Goal: Task Accomplishment & Management: Manage account settings

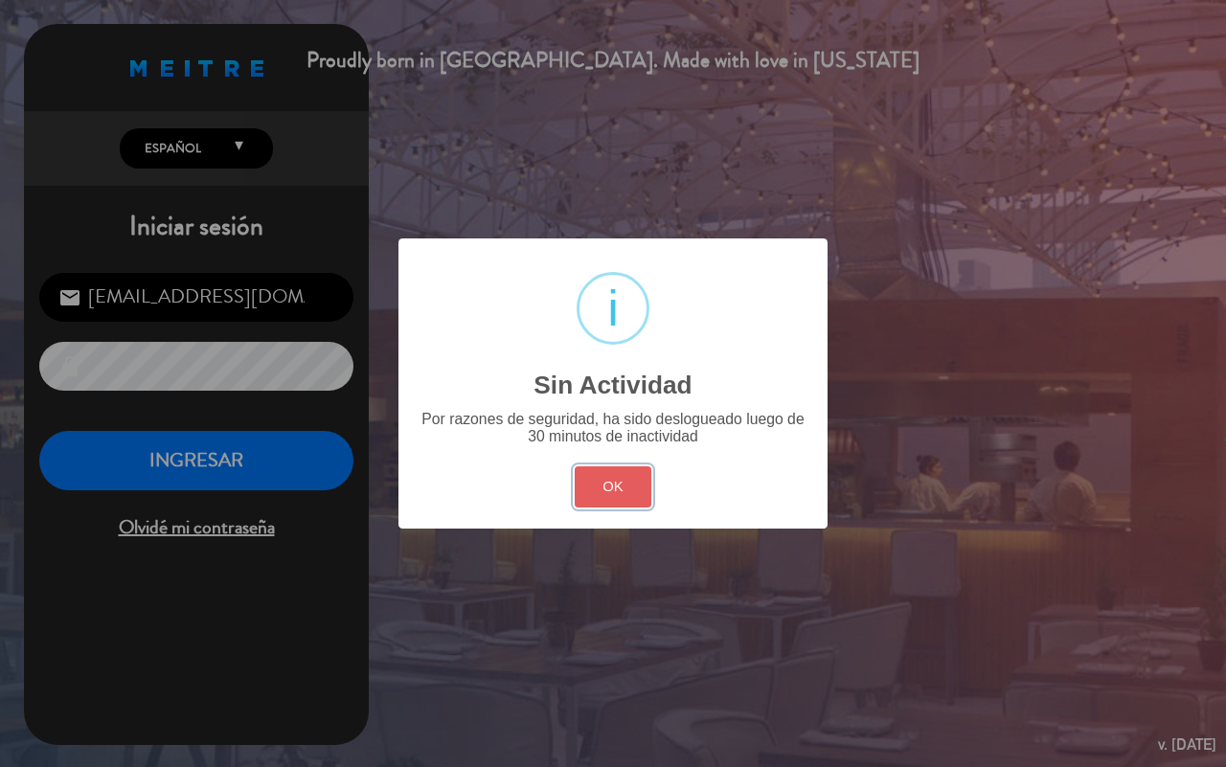
click at [618, 484] on button "OK" at bounding box center [614, 487] width 78 height 41
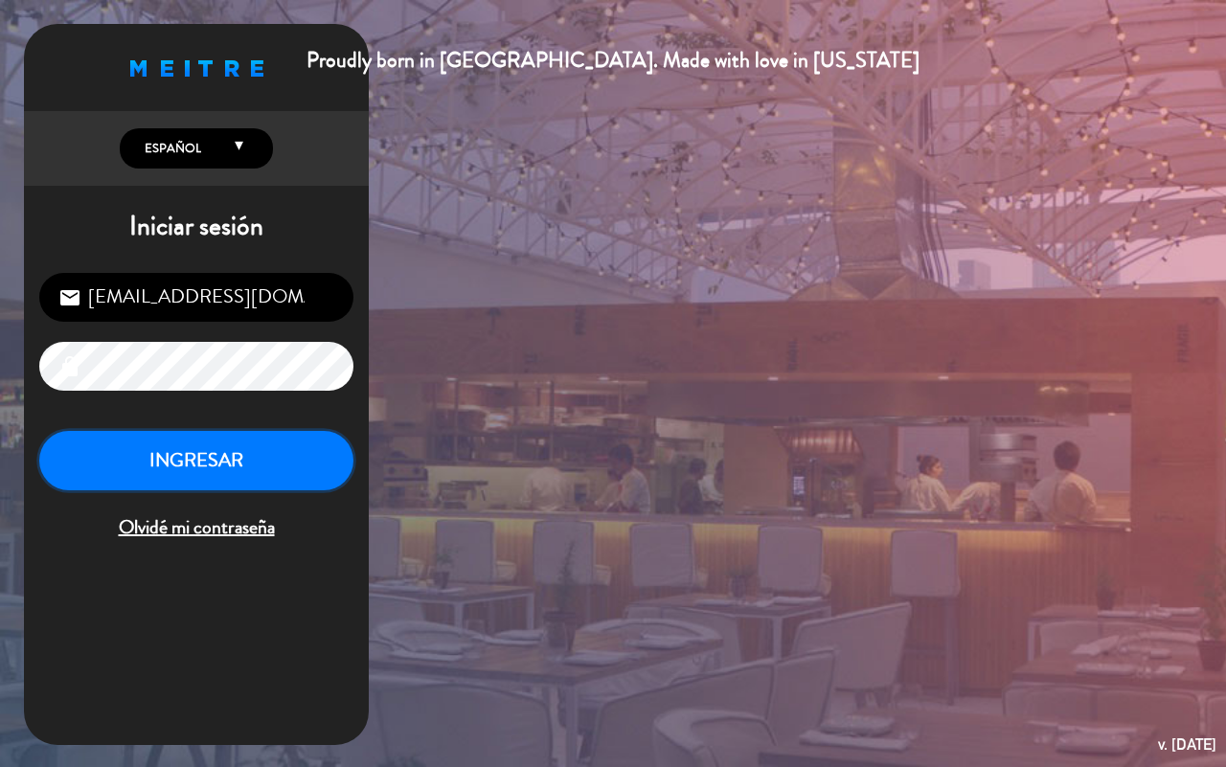
click at [265, 450] on button "INGRESAR" at bounding box center [196, 461] width 314 height 60
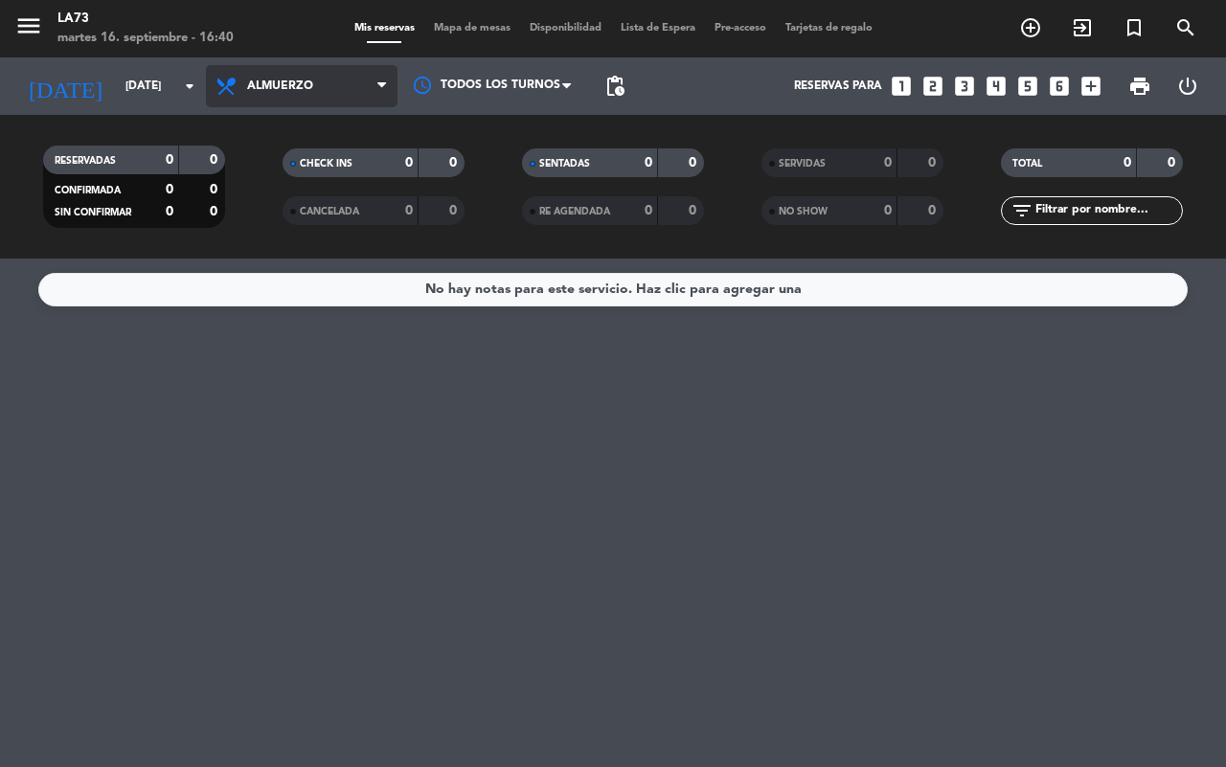
click at [240, 77] on icon at bounding box center [229, 86] width 28 height 23
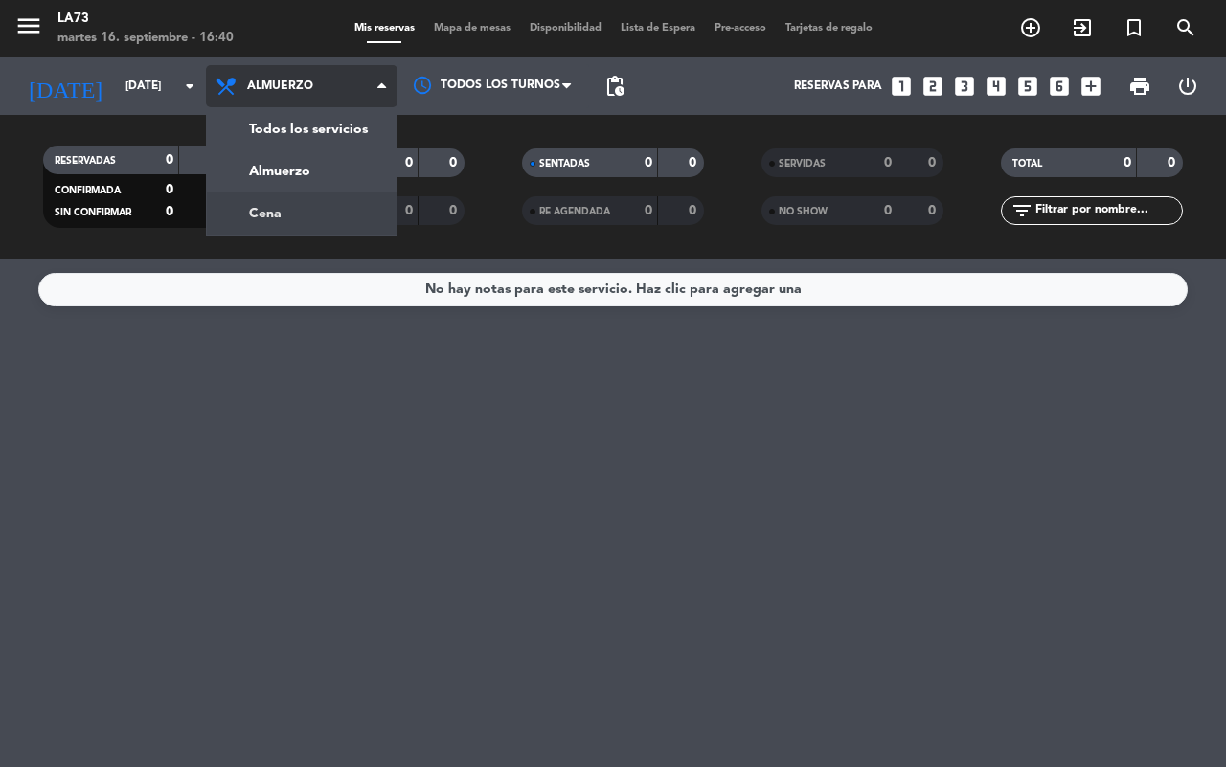
click at [293, 211] on div "menu LA73 [DATE] 16. septiembre - 16:40 Mis reservas Mapa de mesas Disponibilid…" at bounding box center [613, 129] width 1226 height 259
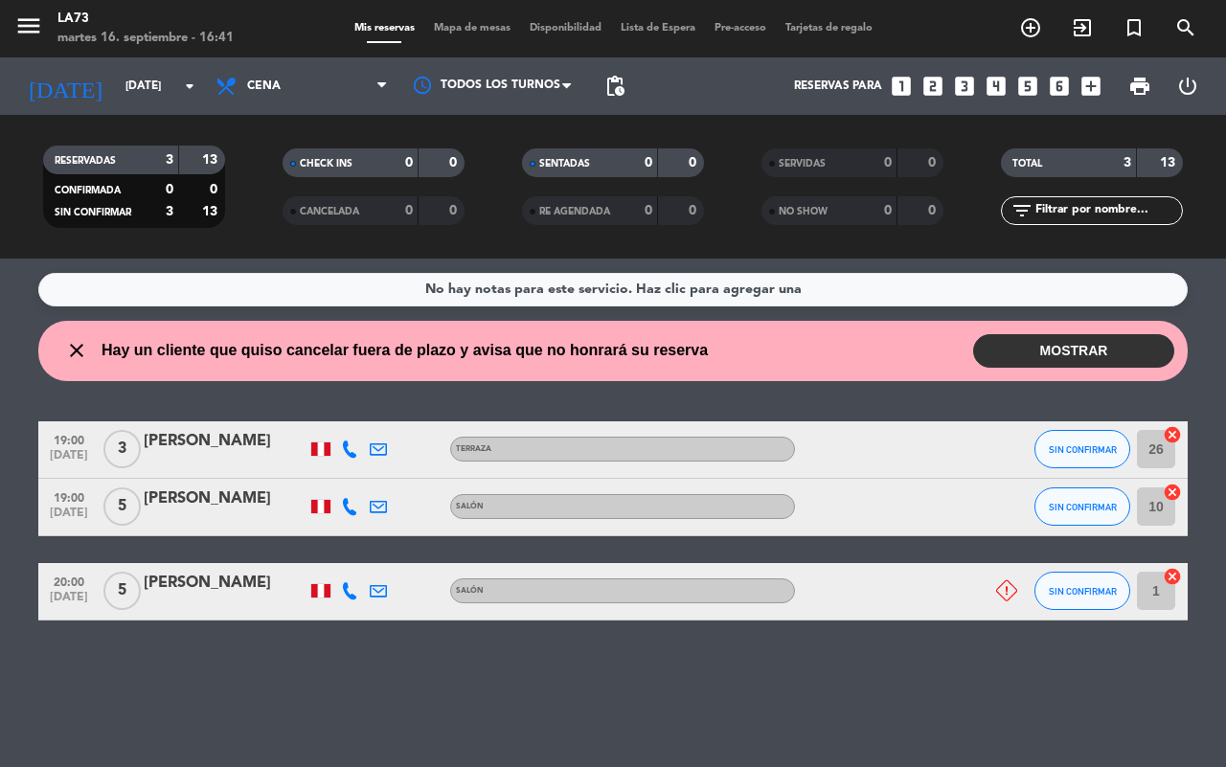
click at [348, 597] on icon at bounding box center [349, 590] width 17 height 17
click at [332, 634] on div "No hay notas para este servicio. Haz clic para agregar una close Hay un cliente…" at bounding box center [613, 513] width 1226 height 509
click at [356, 514] on icon at bounding box center [349, 506] width 17 height 17
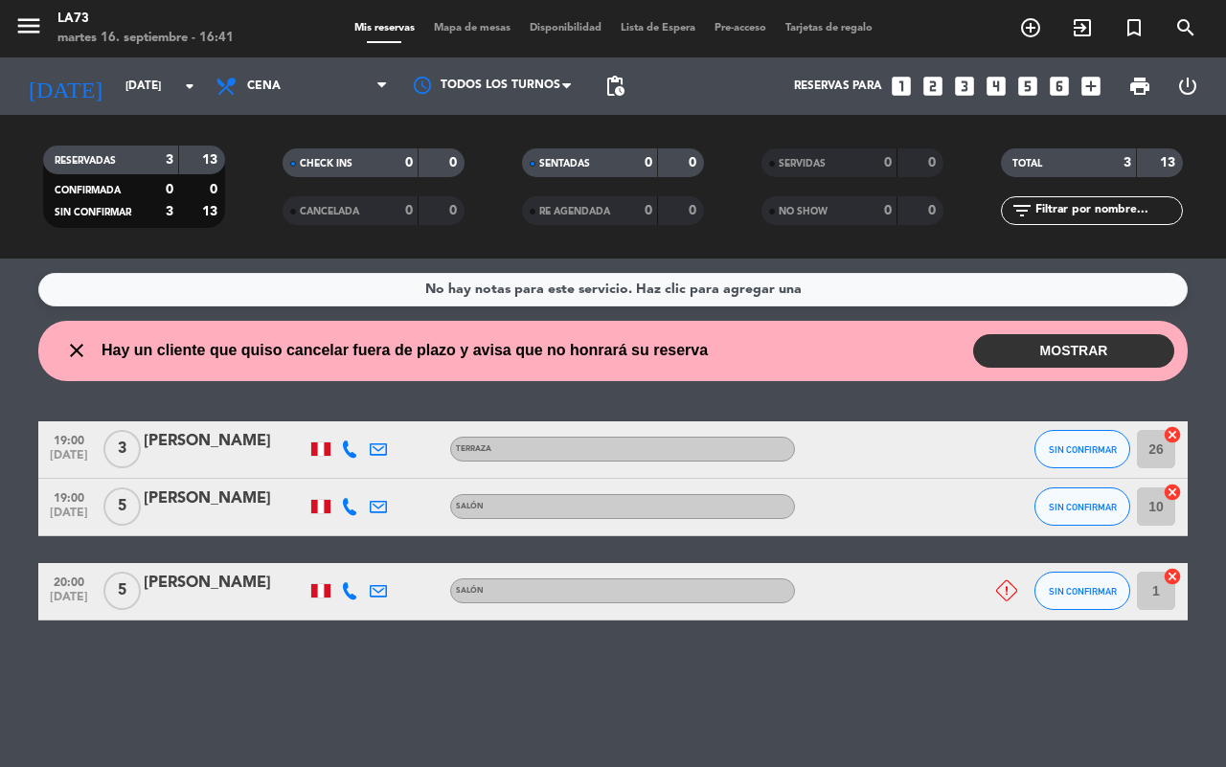
click at [356, 514] on icon at bounding box center [349, 506] width 17 height 17
click at [269, 664] on div "No hay notas para este servicio. Haz clic para agregar una close Hay un cliente…" at bounding box center [613, 513] width 1226 height 509
click at [350, 453] on icon at bounding box center [349, 449] width 17 height 17
click at [351, 509] on icon at bounding box center [349, 506] width 17 height 17
click at [356, 594] on icon at bounding box center [349, 590] width 17 height 17
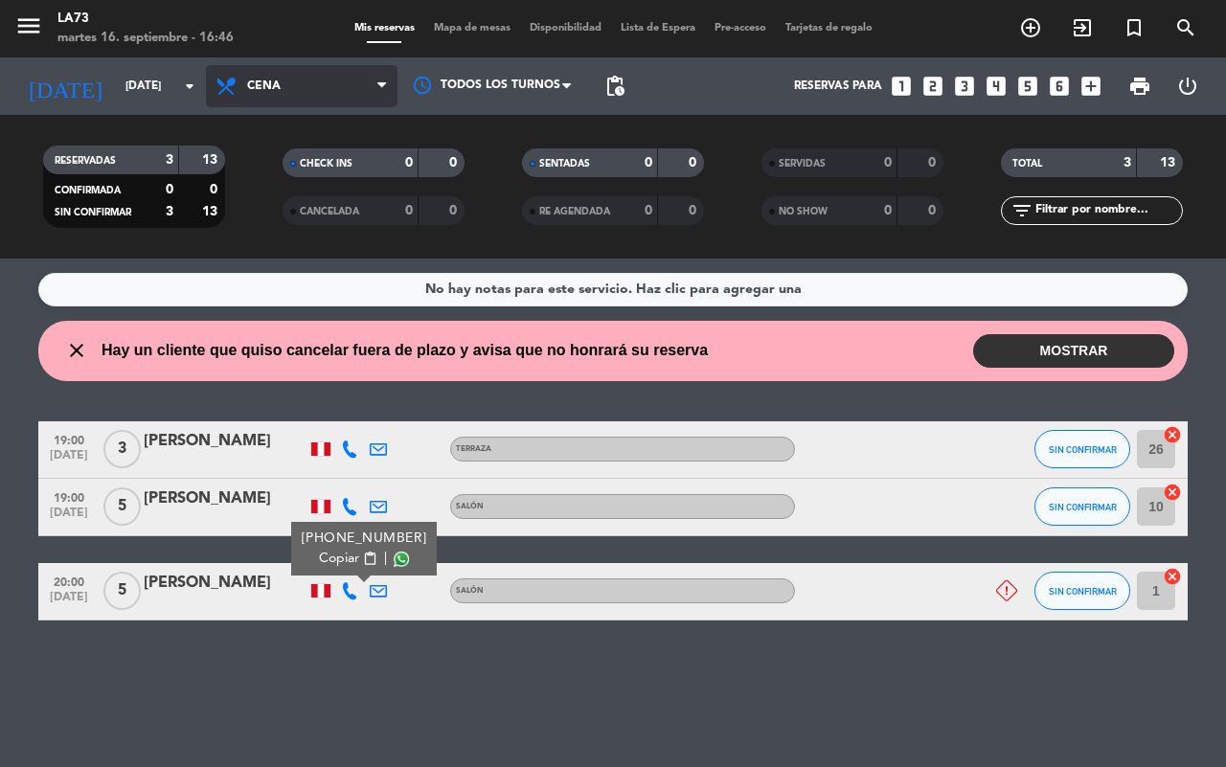
click at [308, 89] on span "Cena" at bounding box center [302, 86] width 192 height 42
click at [273, 211] on div "menu LA73 [DATE] 16. septiembre - 16:46 Mis reservas Mapa de mesas Disponibilid…" at bounding box center [613, 129] width 1226 height 259
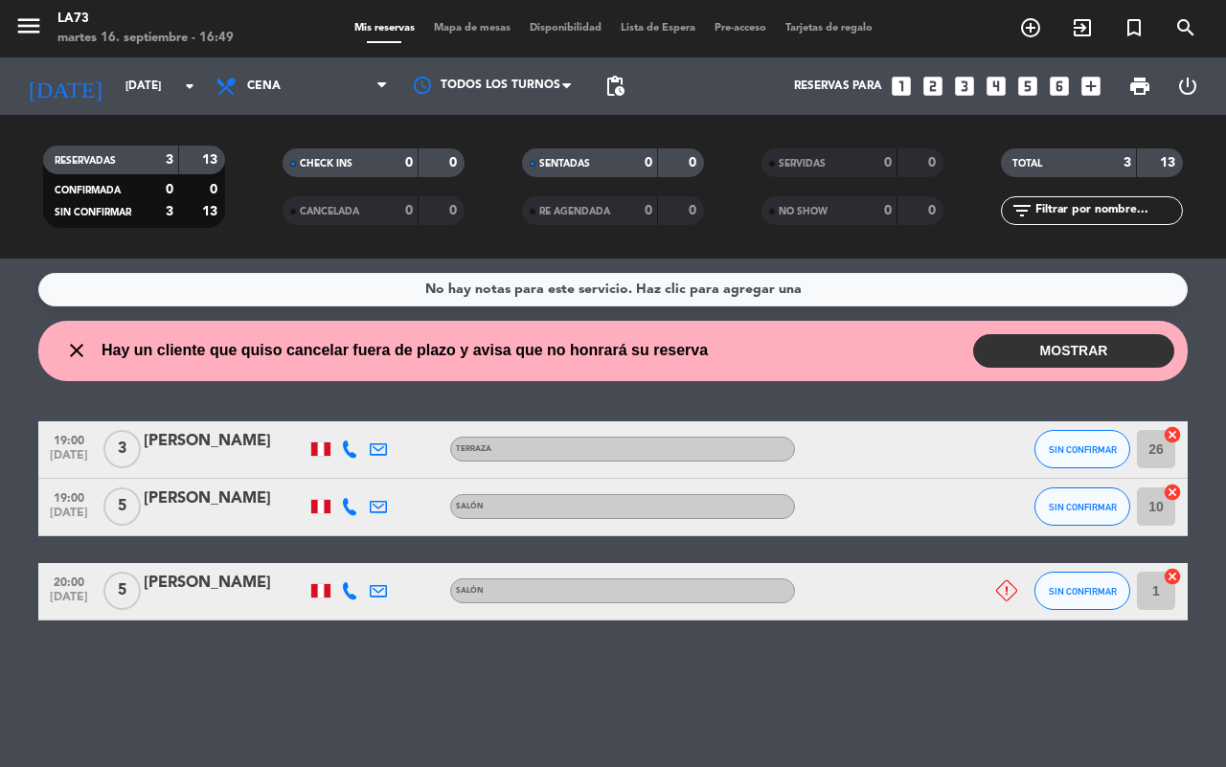
click at [353, 351] on span "Hay un cliente que quiso cancelar fuera de plazo y avisa que no honrará su rese…" at bounding box center [405, 350] width 606 height 25
click at [1084, 354] on button "MOSTRAR" at bounding box center [1073, 351] width 201 height 34
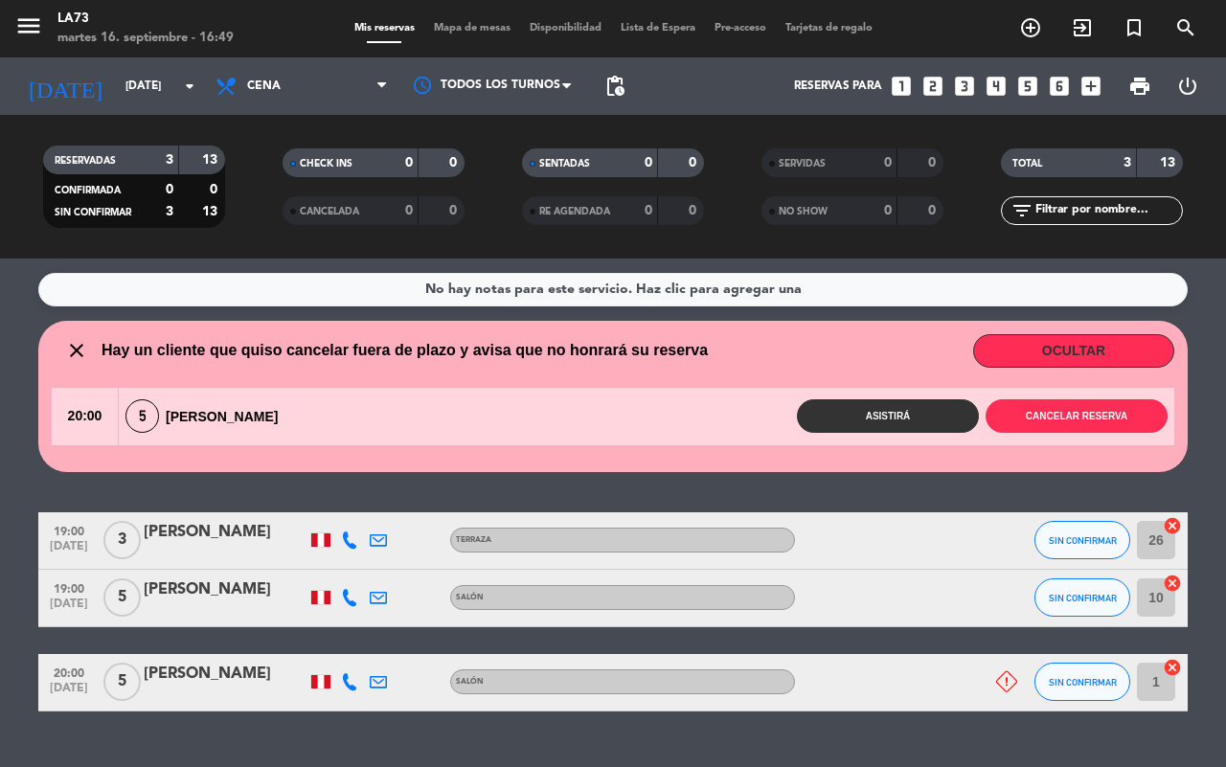
click at [1036, 350] on button "OCULTAR" at bounding box center [1073, 351] width 201 height 34
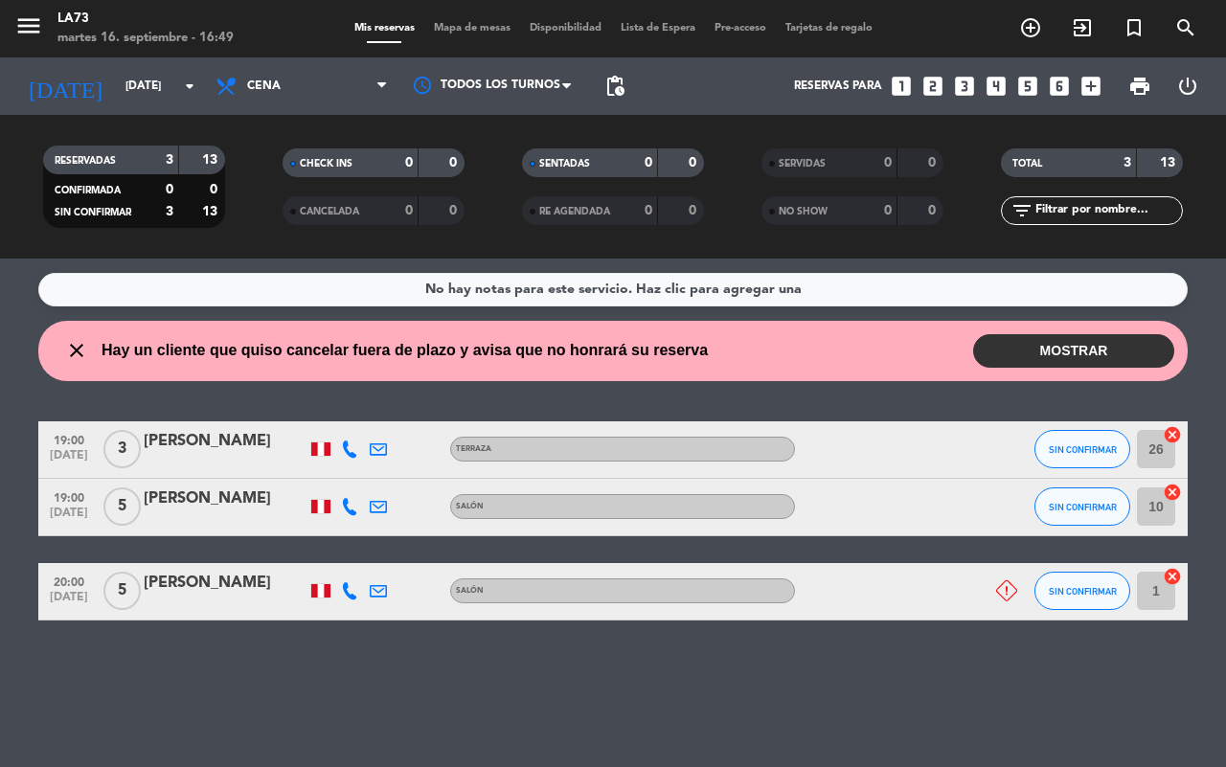
click at [357, 605] on div at bounding box center [349, 591] width 29 height 57
click at [347, 601] on div at bounding box center [349, 591] width 29 height 57
click at [364, 587] on div at bounding box center [378, 591] width 29 height 57
click at [357, 586] on icon at bounding box center [349, 590] width 17 height 17
click at [347, 498] on icon at bounding box center [349, 506] width 17 height 17
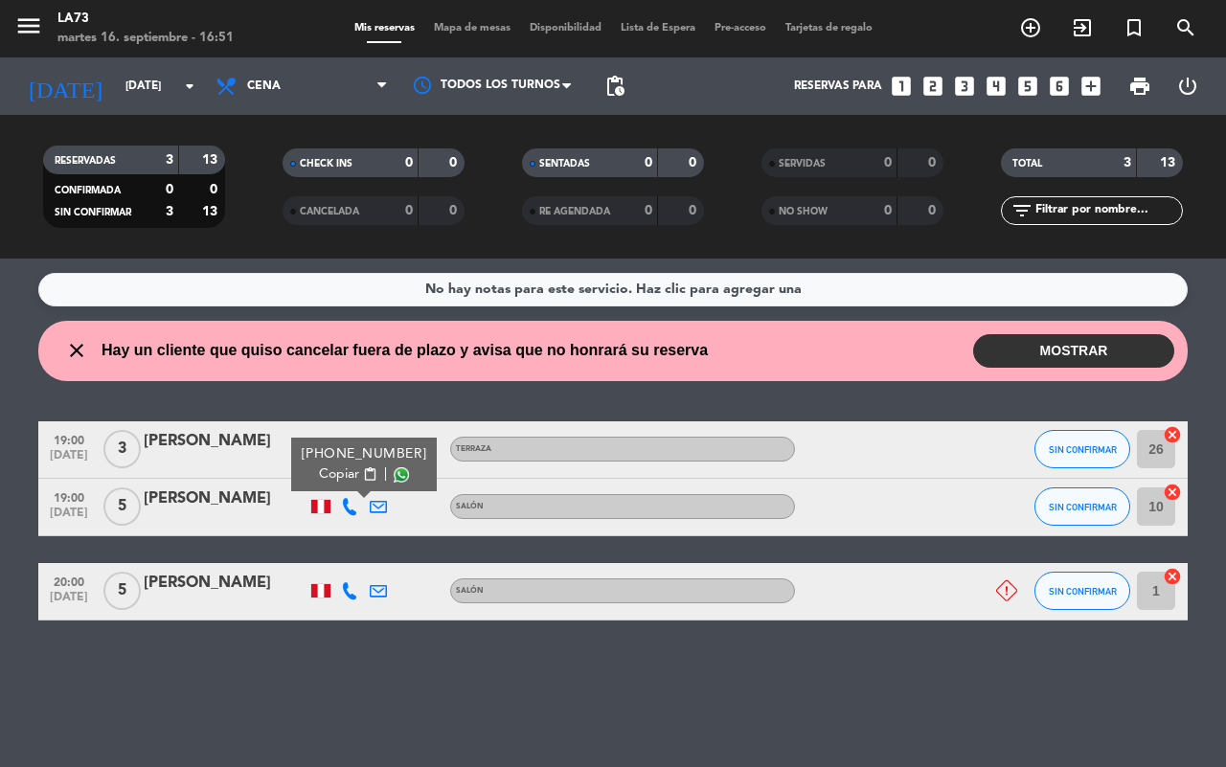
click at [163, 645] on div "No hay notas para este servicio. Haz clic para agregar una close Hay un cliente…" at bounding box center [613, 513] width 1226 height 509
click at [170, 654] on div "No hay notas para este servicio. Haz clic para agregar una close Hay un cliente…" at bounding box center [613, 513] width 1226 height 509
click at [171, 500] on div "[PERSON_NAME]" at bounding box center [225, 499] width 163 height 25
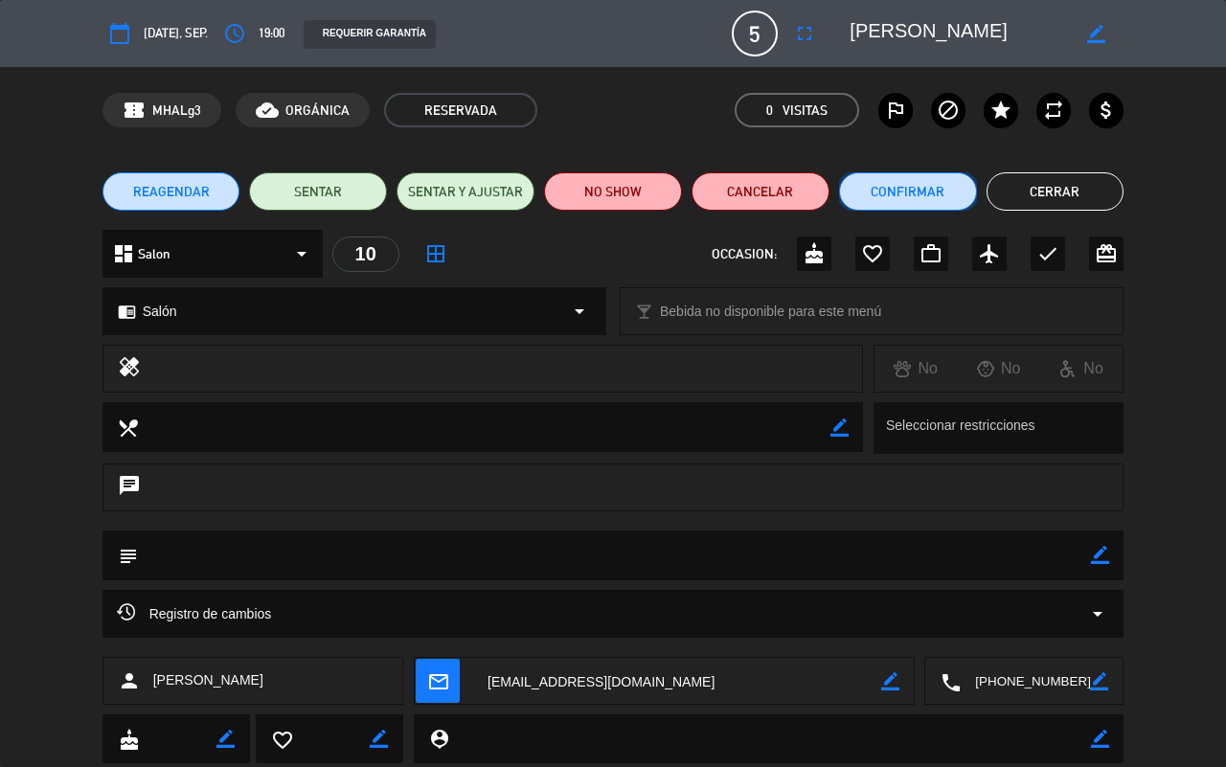
click at [903, 189] on button "Confirmar" at bounding box center [908, 191] width 138 height 38
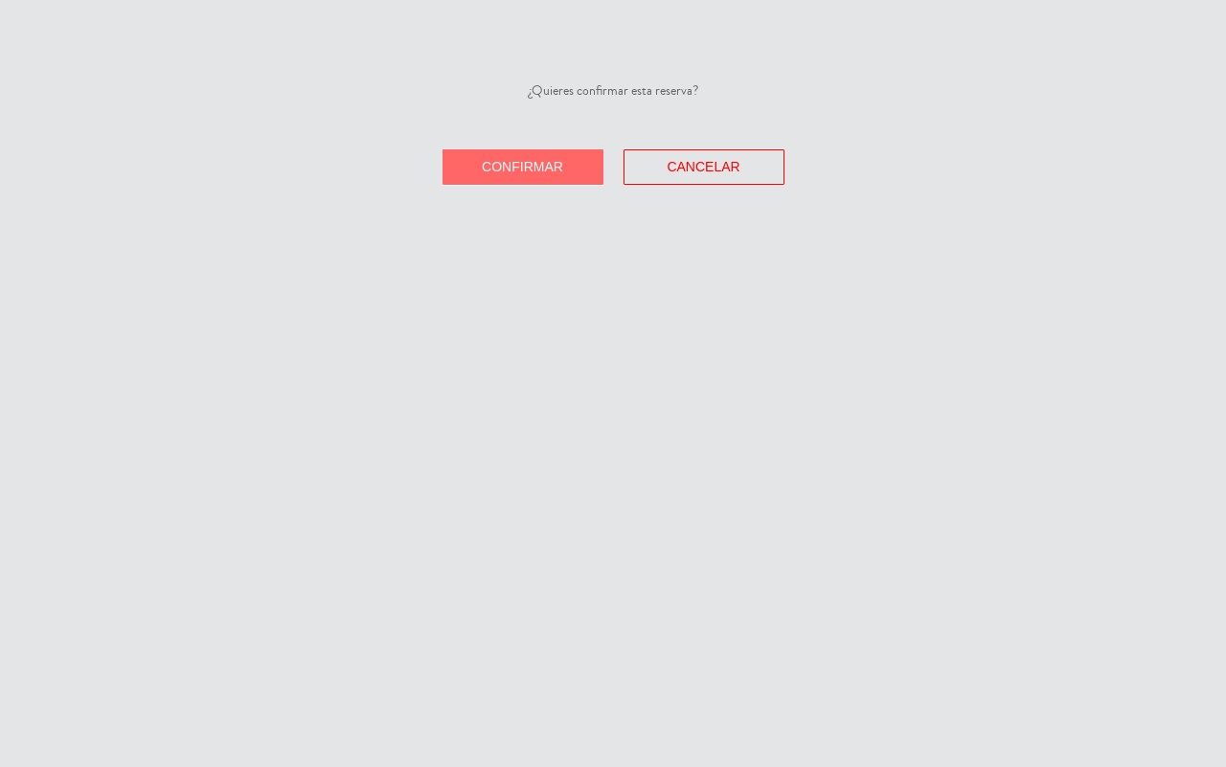
click at [565, 182] on button "Confirmar" at bounding box center [523, 166] width 161 height 35
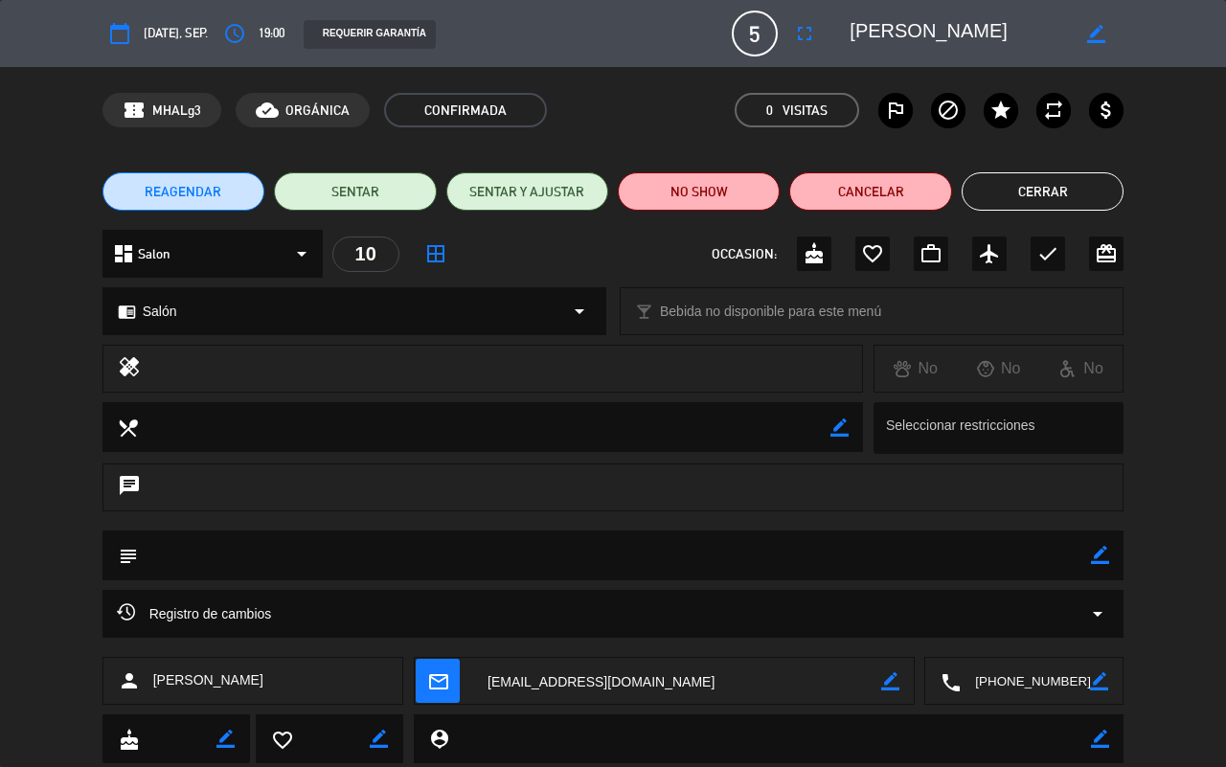
click at [1014, 180] on button "Cerrar" at bounding box center [1043, 191] width 162 height 38
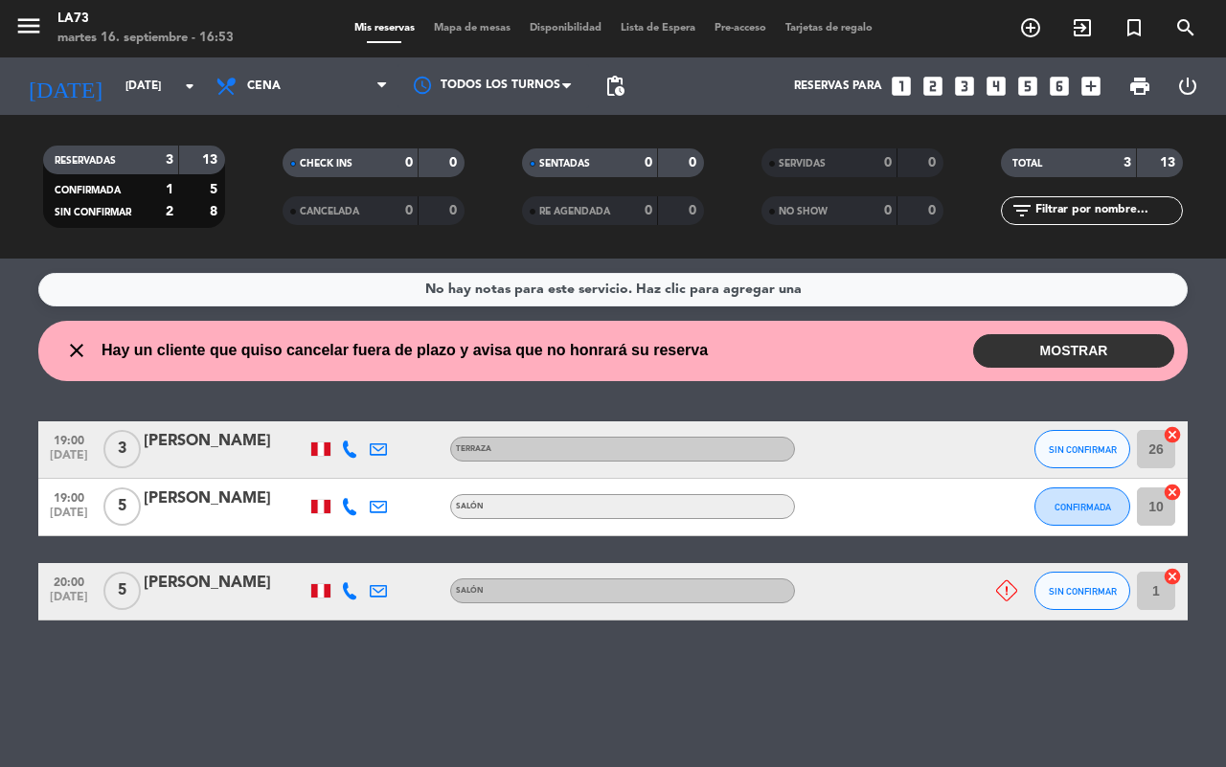
click at [179, 587] on div "[PERSON_NAME]" at bounding box center [225, 583] width 163 height 25
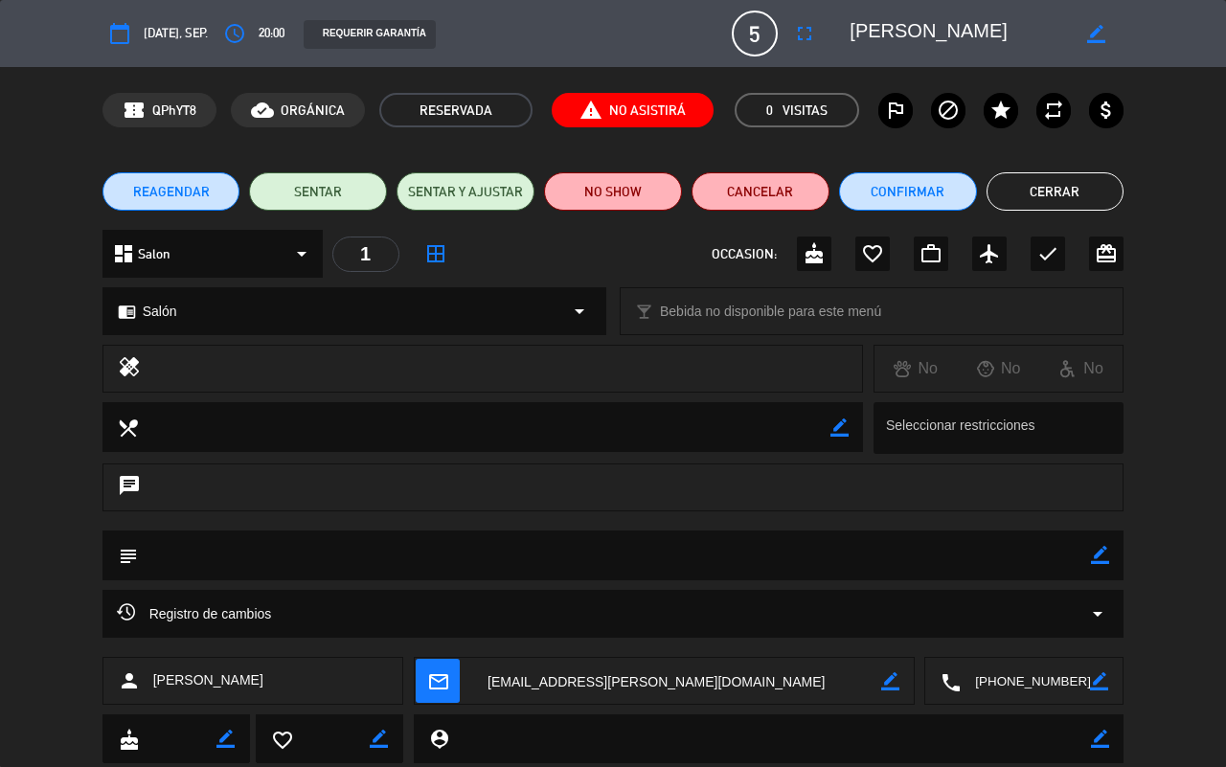
click at [774, 39] on span "5" at bounding box center [755, 34] width 46 height 46
click at [754, 34] on span "5" at bounding box center [755, 34] width 46 height 46
click at [757, 32] on span "5" at bounding box center [755, 34] width 46 height 46
click at [264, 34] on div "access_time 20:00" at bounding box center [250, 33] width 67 height 34
click at [246, 35] on icon "access_time" at bounding box center [234, 33] width 23 height 23
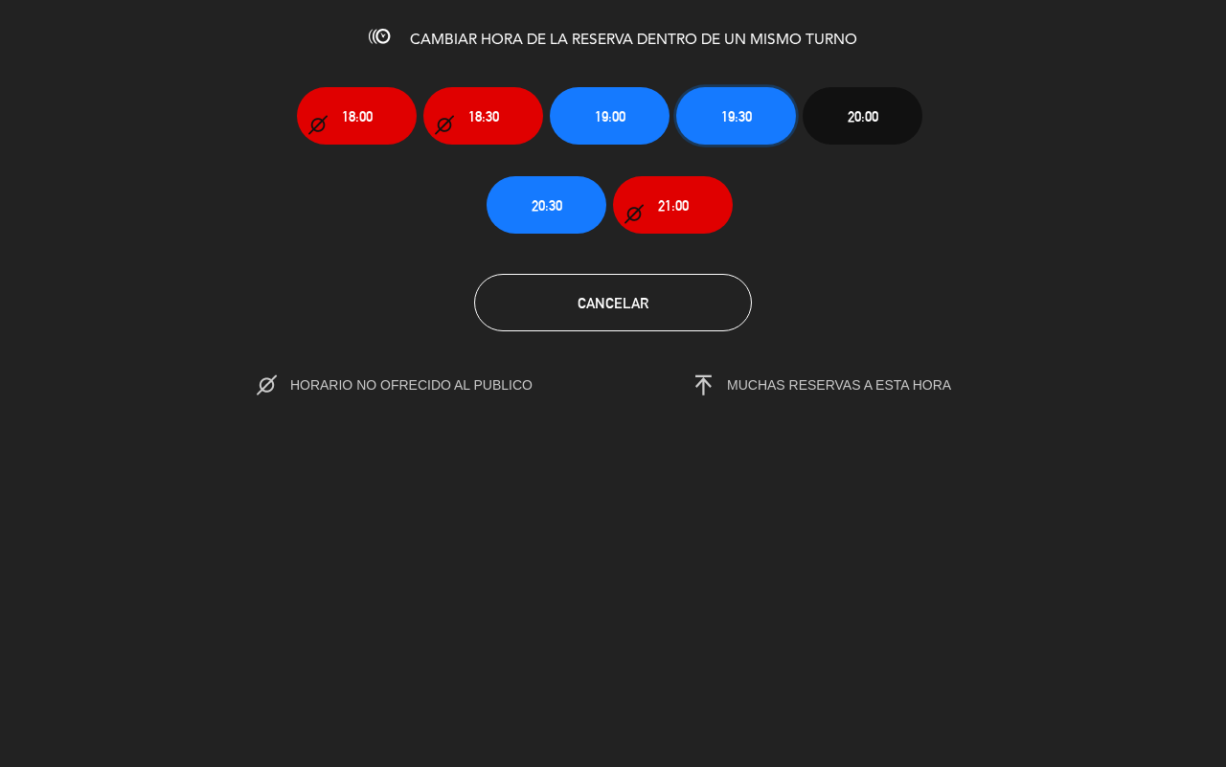
click at [716, 127] on button "19:30" at bounding box center [736, 115] width 120 height 57
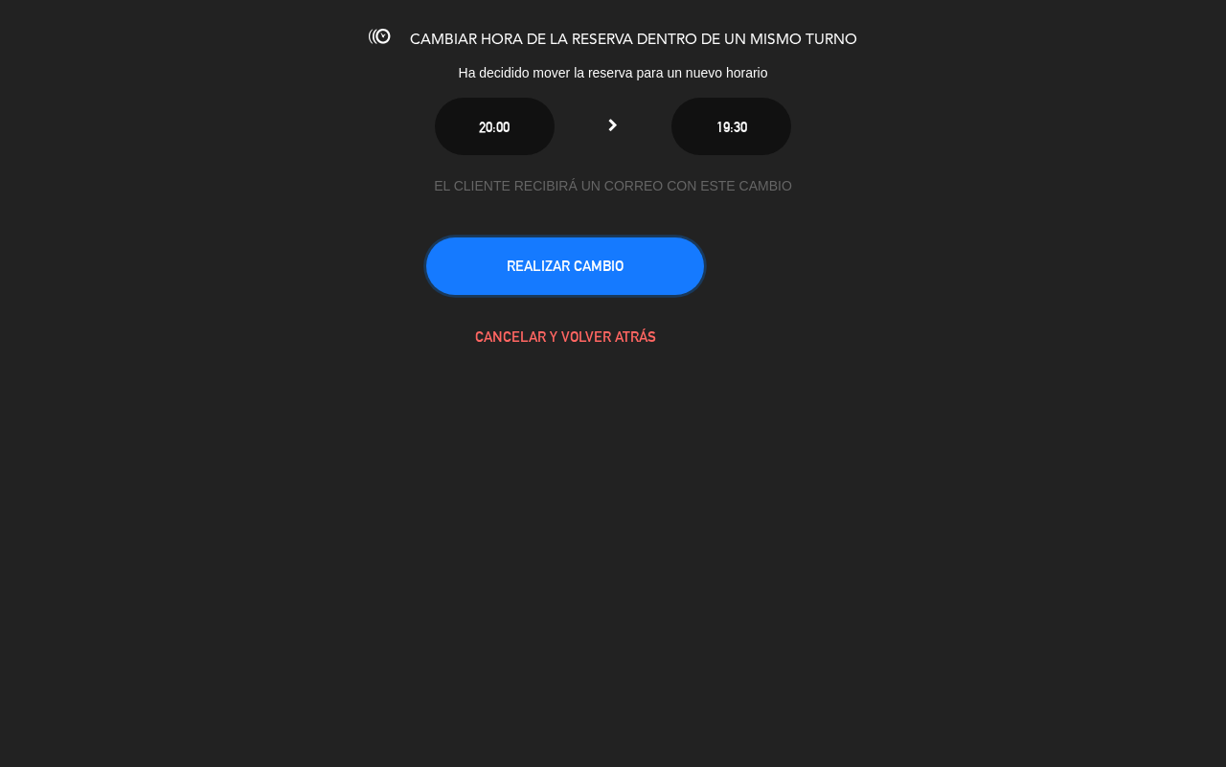
click at [532, 278] on button "REALIZAR CAMBIO" at bounding box center [565, 266] width 278 height 57
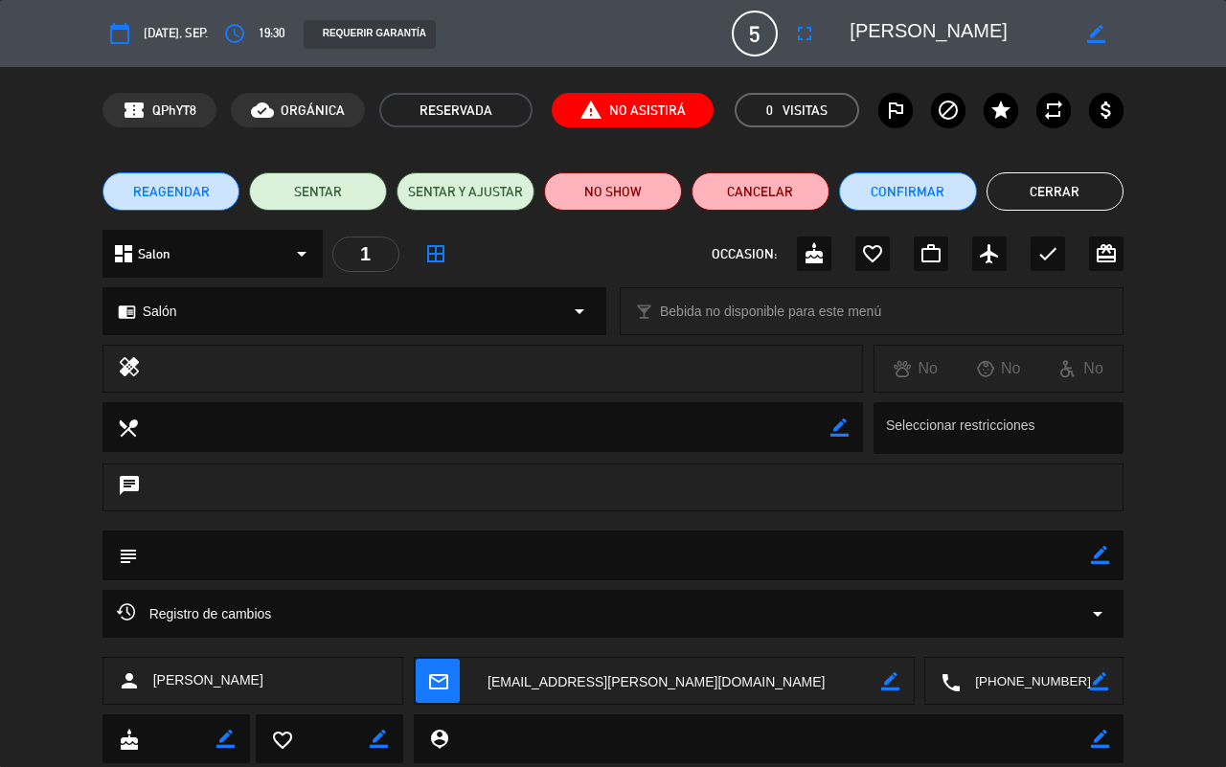
click at [1038, 194] on button "Cerrar" at bounding box center [1056, 191] width 138 height 38
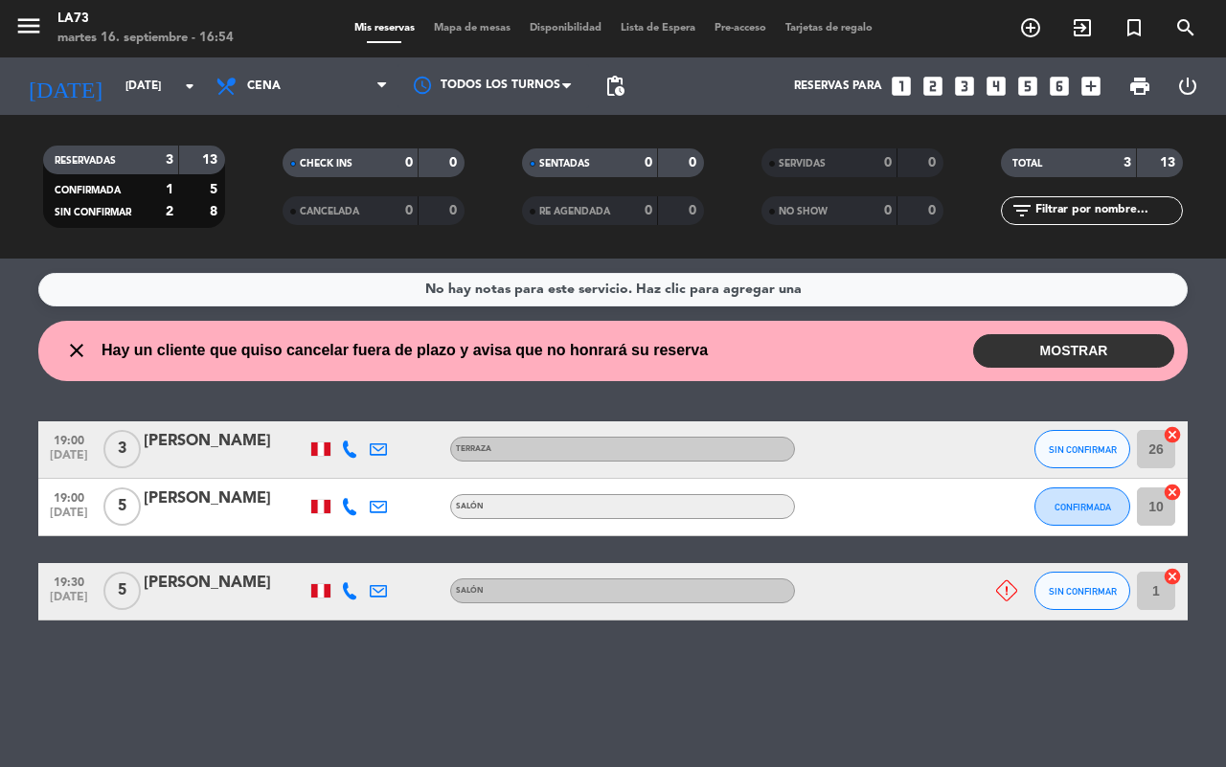
click at [630, 354] on span "Hay un cliente que quiso cancelar fuera de plazo y avisa que no honrará su rese…" at bounding box center [405, 350] width 606 height 25
click at [304, 357] on span "Hay un cliente que quiso cancelar fuera de plazo y avisa que no honrará su rese…" at bounding box center [405, 350] width 606 height 25
click at [1095, 353] on button "MOSTRAR" at bounding box center [1073, 351] width 201 height 34
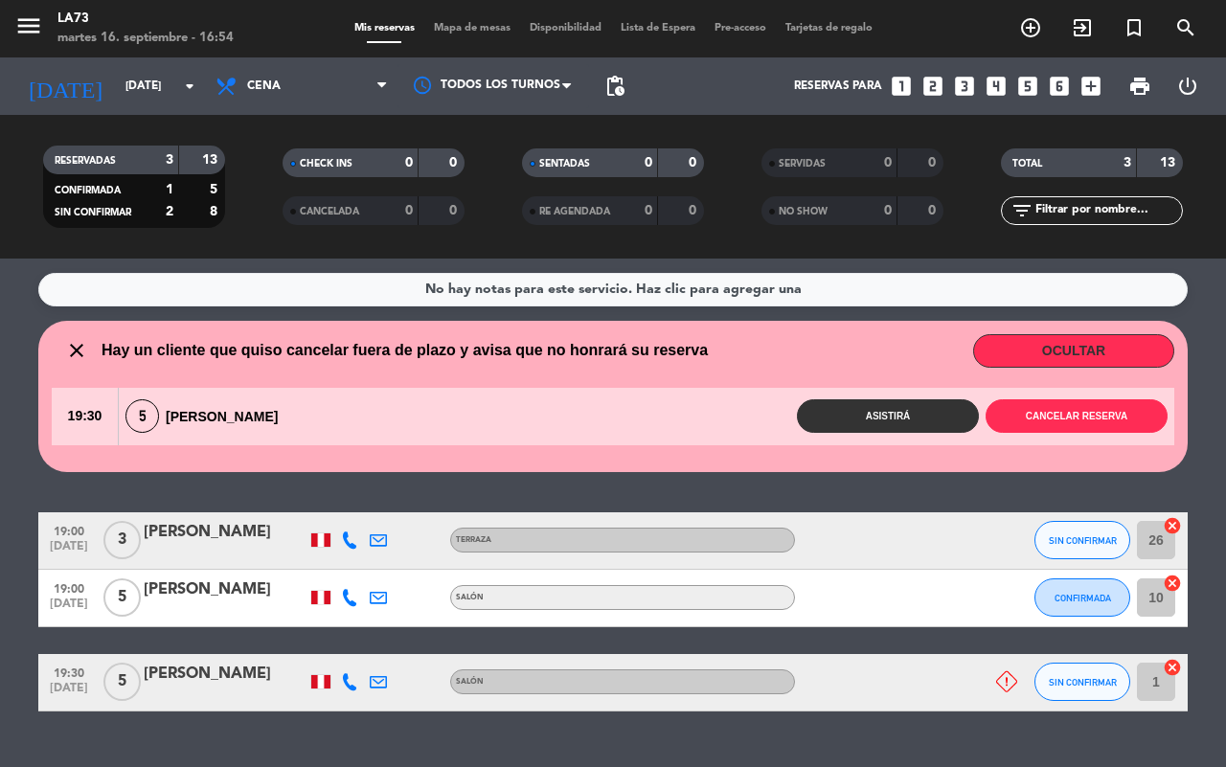
click at [903, 418] on button "Asistirá" at bounding box center [888, 417] width 182 height 34
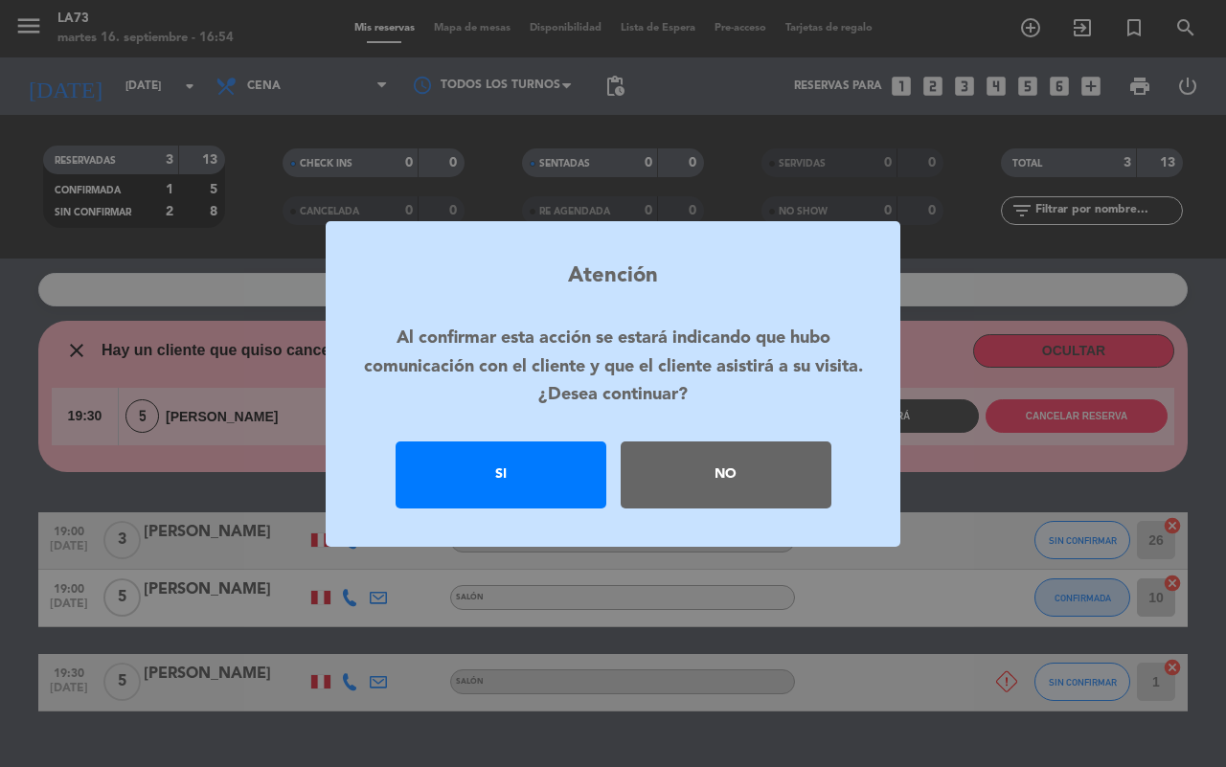
click at [561, 490] on div "Si" at bounding box center [501, 475] width 211 height 67
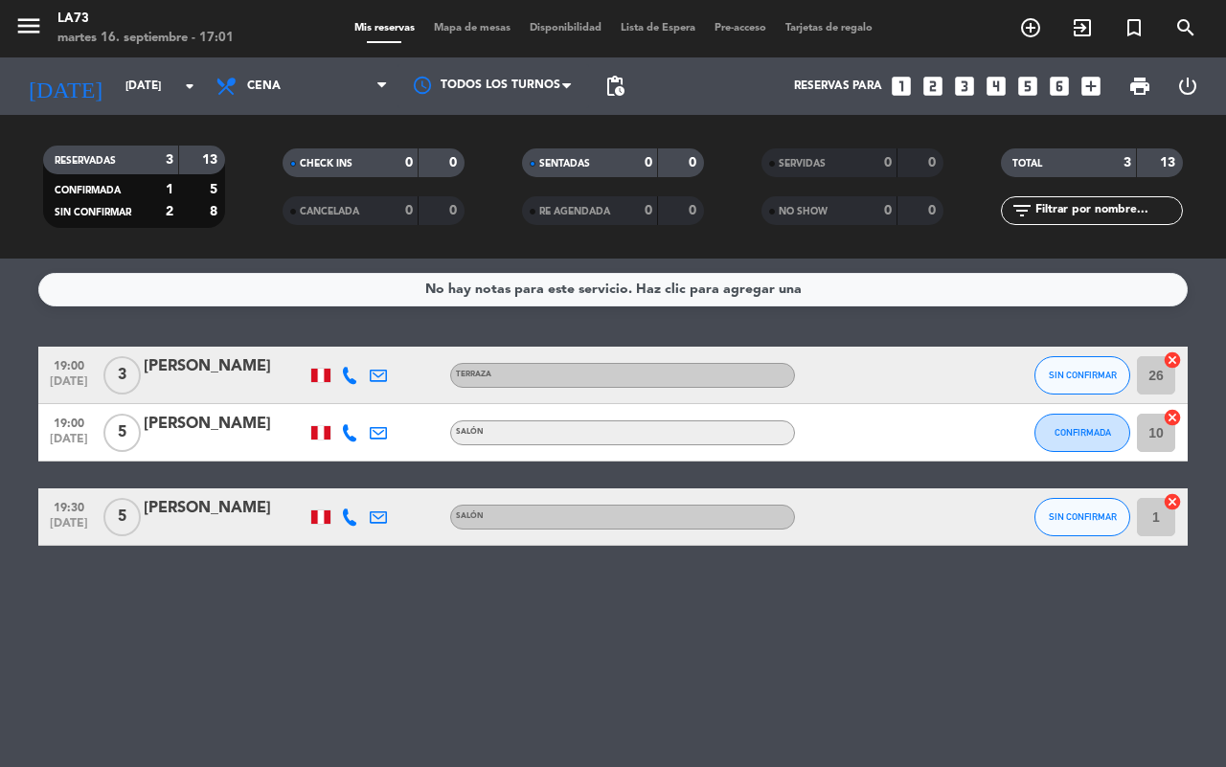
click at [348, 375] on icon at bounding box center [349, 375] width 17 height 17
click at [336, 438] on div at bounding box center [349, 432] width 29 height 57
click at [351, 433] on icon at bounding box center [349, 432] width 17 height 17
click at [319, 517] on div at bounding box center [320, 517] width 19 height 13
click at [335, 509] on div at bounding box center [349, 517] width 29 height 57
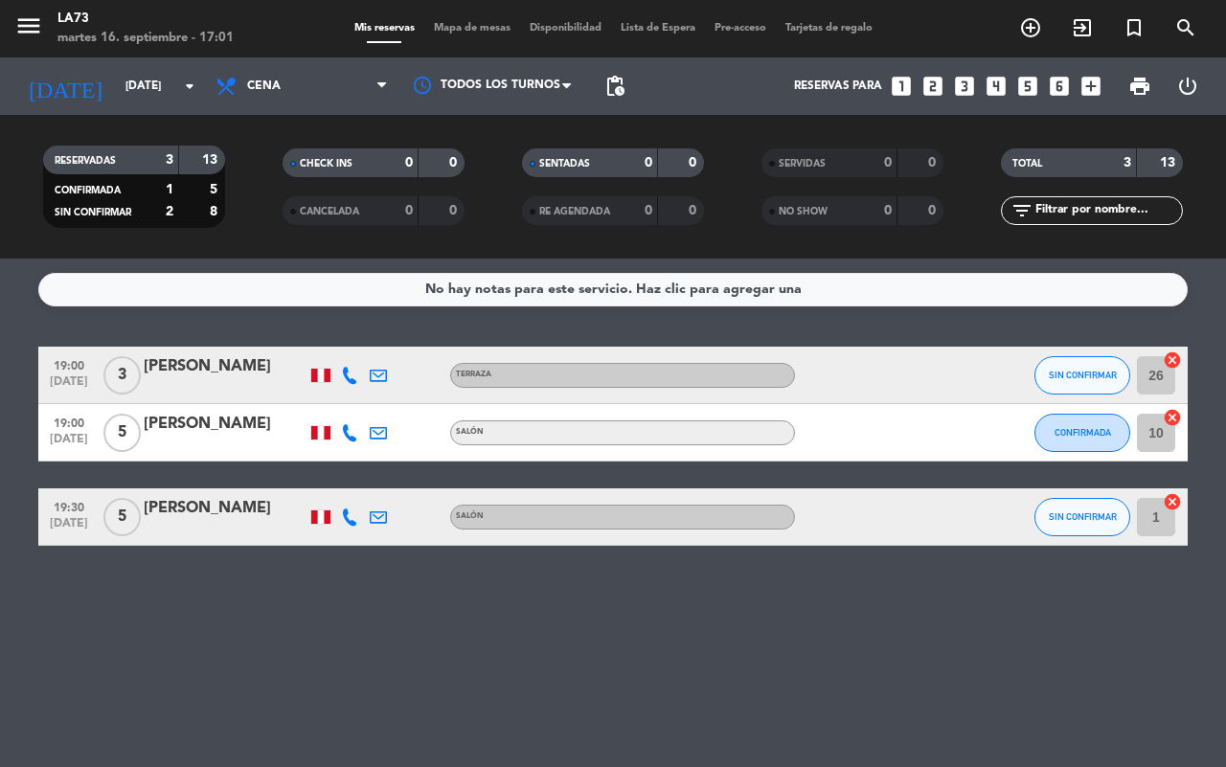
click at [353, 513] on icon at bounding box center [349, 517] width 17 height 17
click at [1098, 513] on span "SIN CONFIRMAR" at bounding box center [1083, 517] width 68 height 11
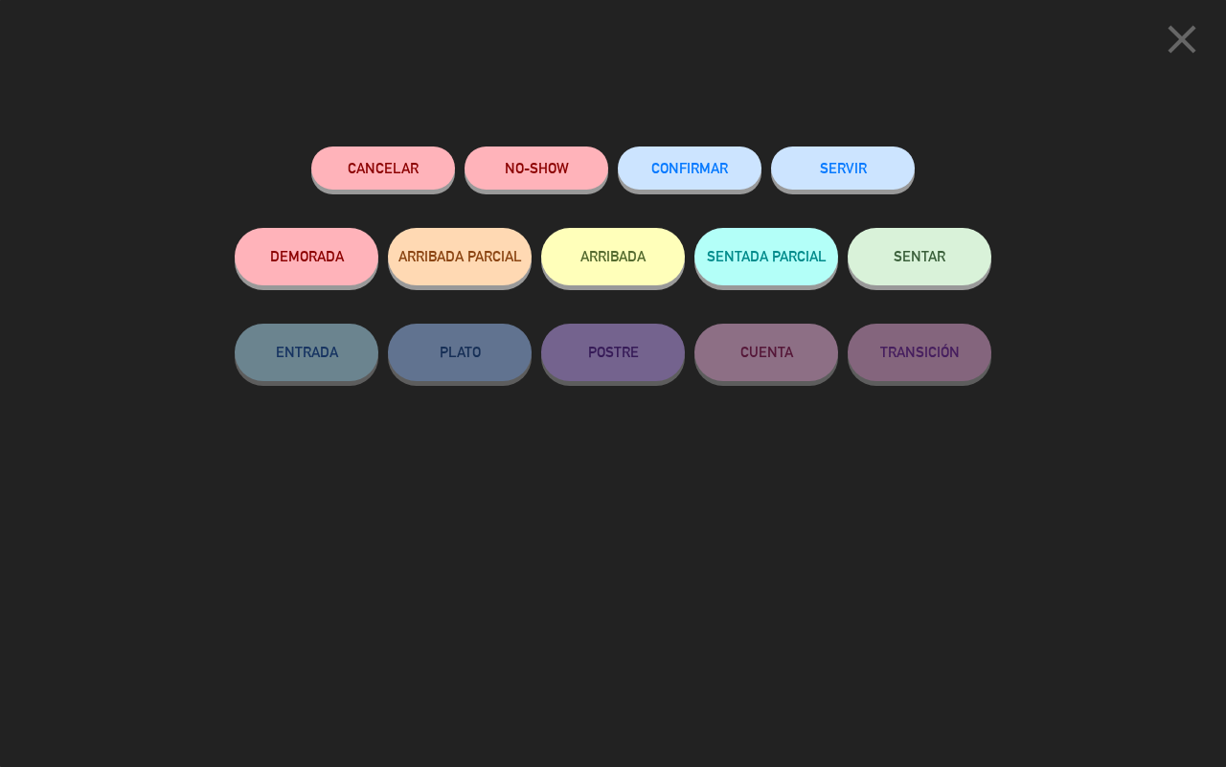
click at [723, 166] on span "CONFIRMAR" at bounding box center [689, 168] width 77 height 16
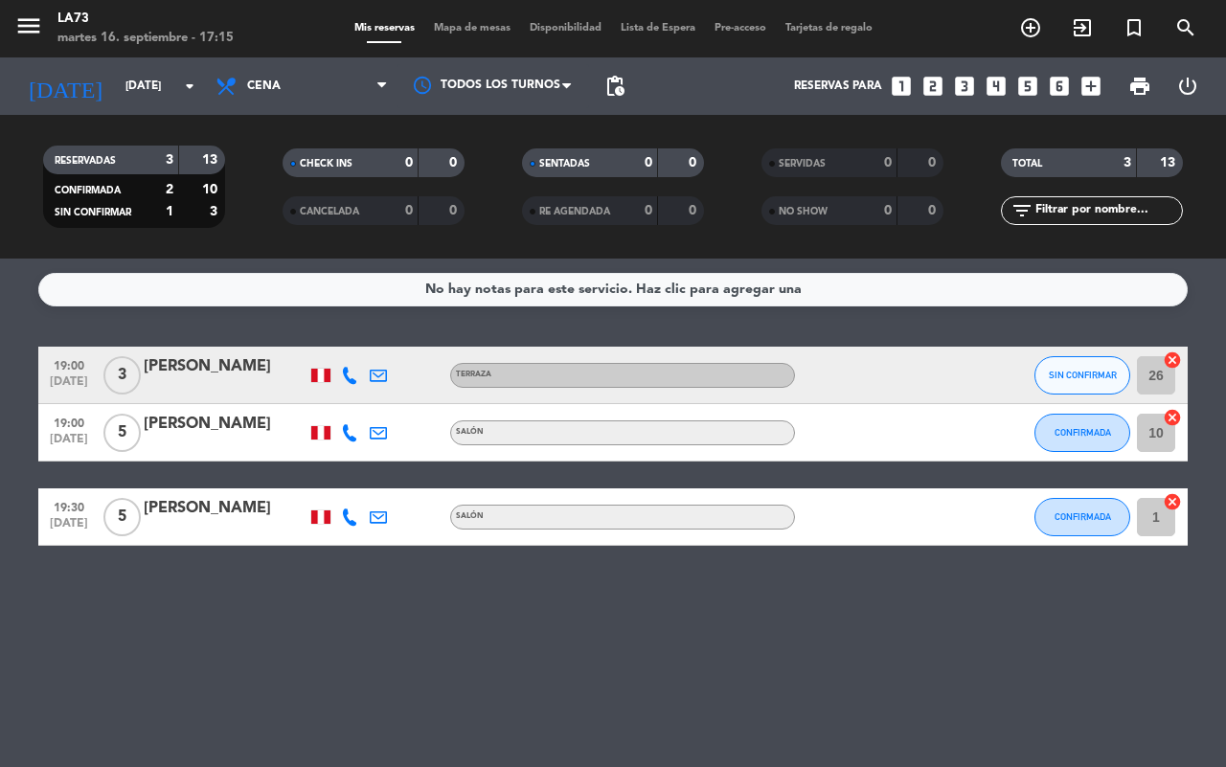
click at [222, 357] on div "[PERSON_NAME]" at bounding box center [225, 366] width 163 height 25
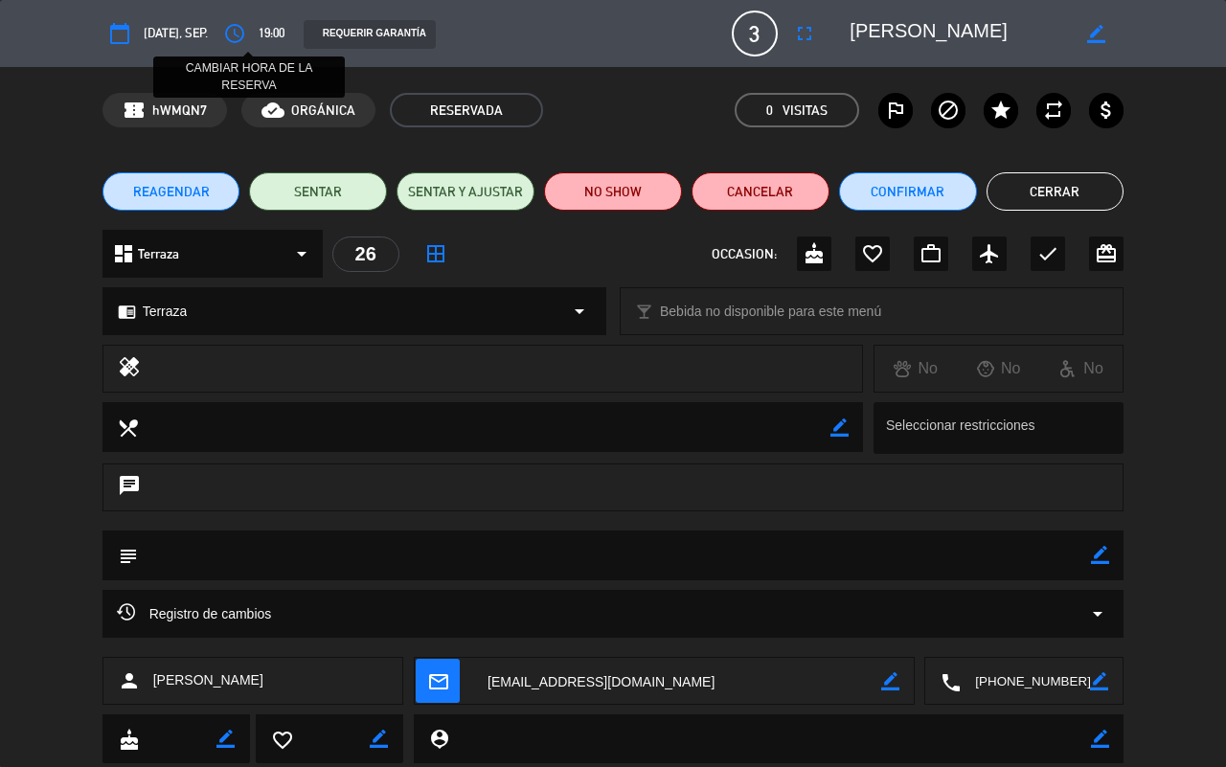
click at [246, 27] on icon "access_time" at bounding box center [234, 33] width 23 height 23
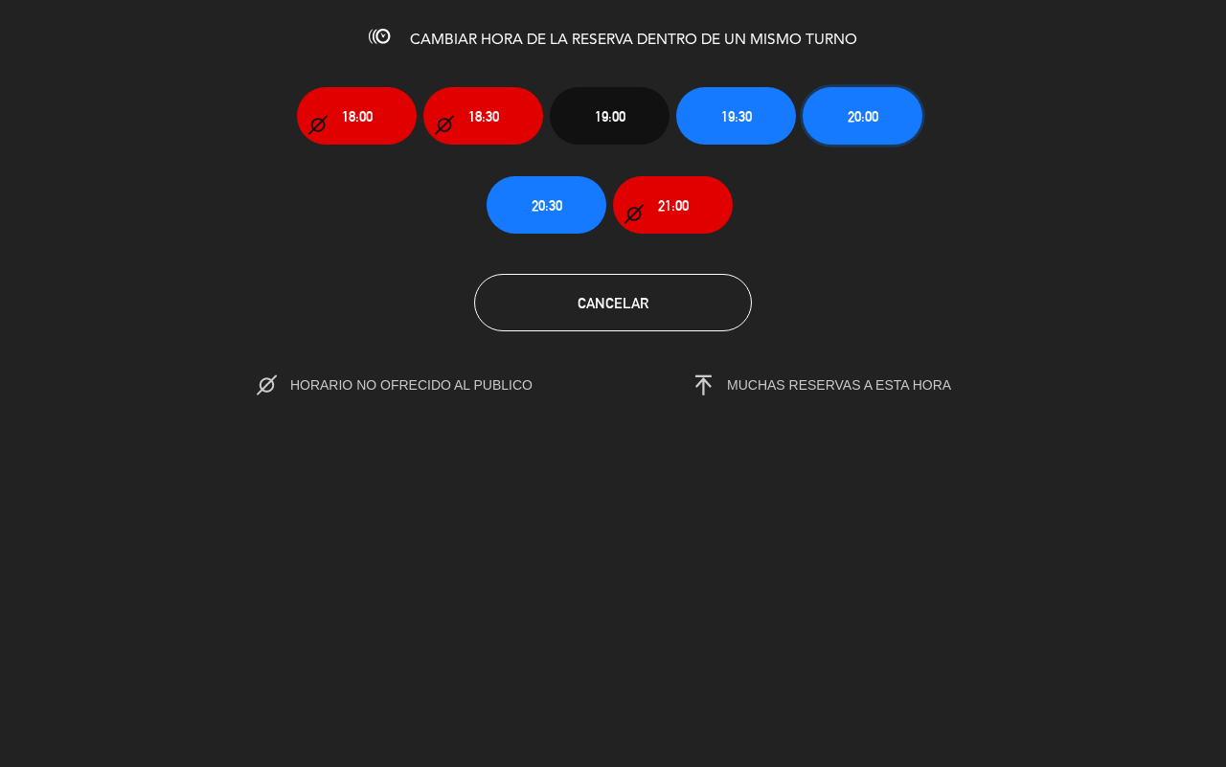
click at [845, 107] on button "20:00" at bounding box center [863, 115] width 120 height 57
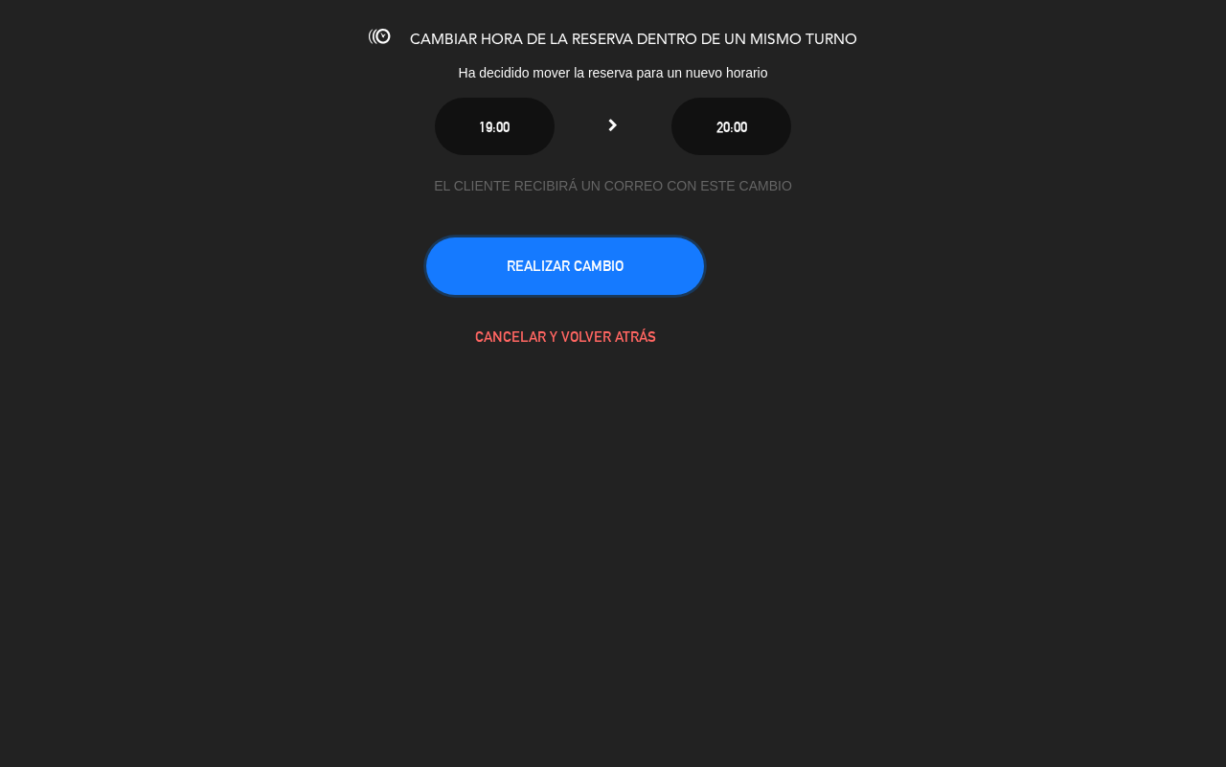
click at [630, 262] on button "REALIZAR CAMBIO" at bounding box center [565, 266] width 278 height 57
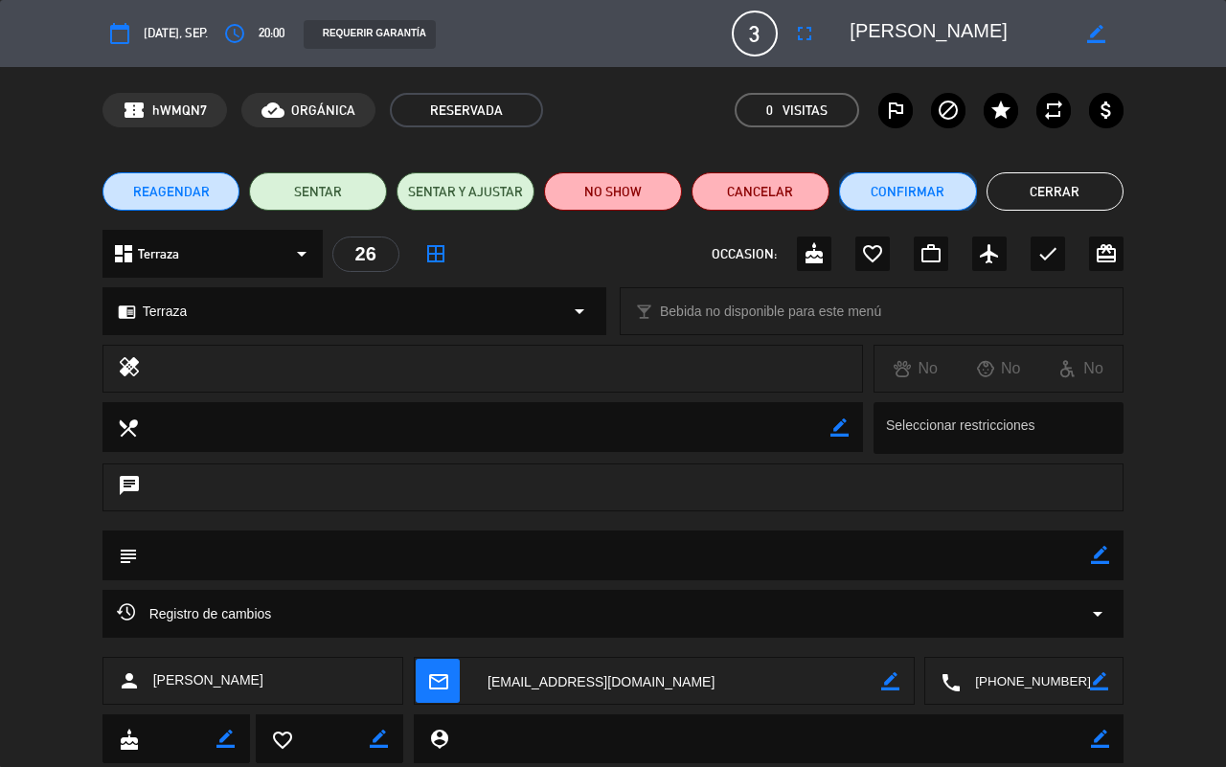
click at [922, 183] on button "Confirmar" at bounding box center [908, 191] width 138 height 38
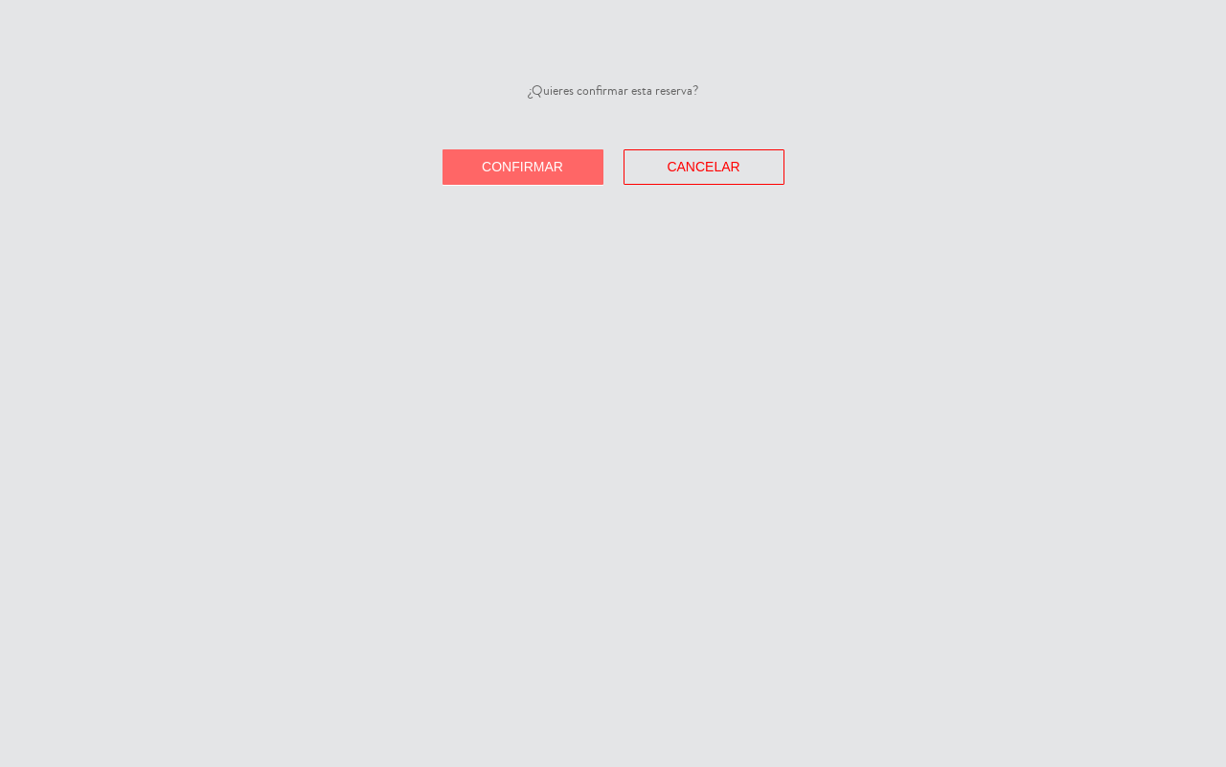
click at [523, 185] on div "¿Quieres confirmar esta reserva? Confirmar Cancelar" at bounding box center [613, 383] width 1226 height 767
click at [523, 175] on button "Confirmar" at bounding box center [523, 166] width 161 height 35
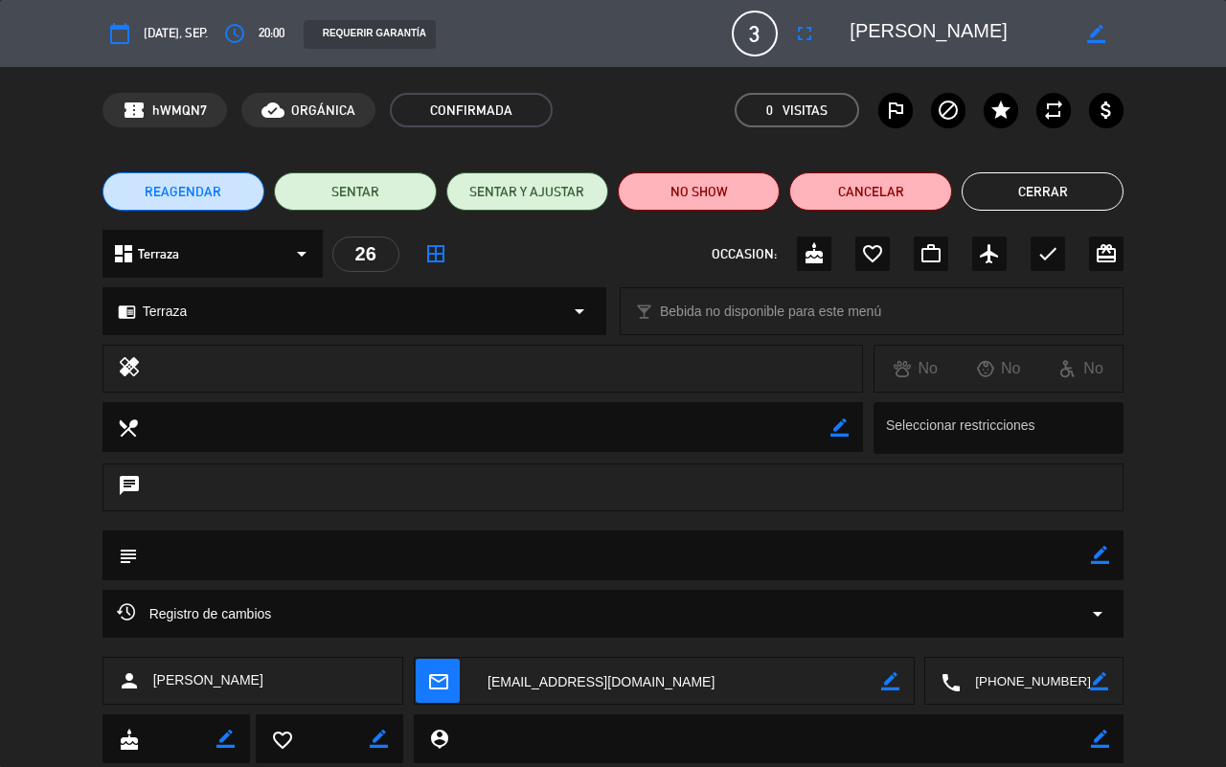
click at [968, 190] on button "Cerrar" at bounding box center [1043, 191] width 162 height 38
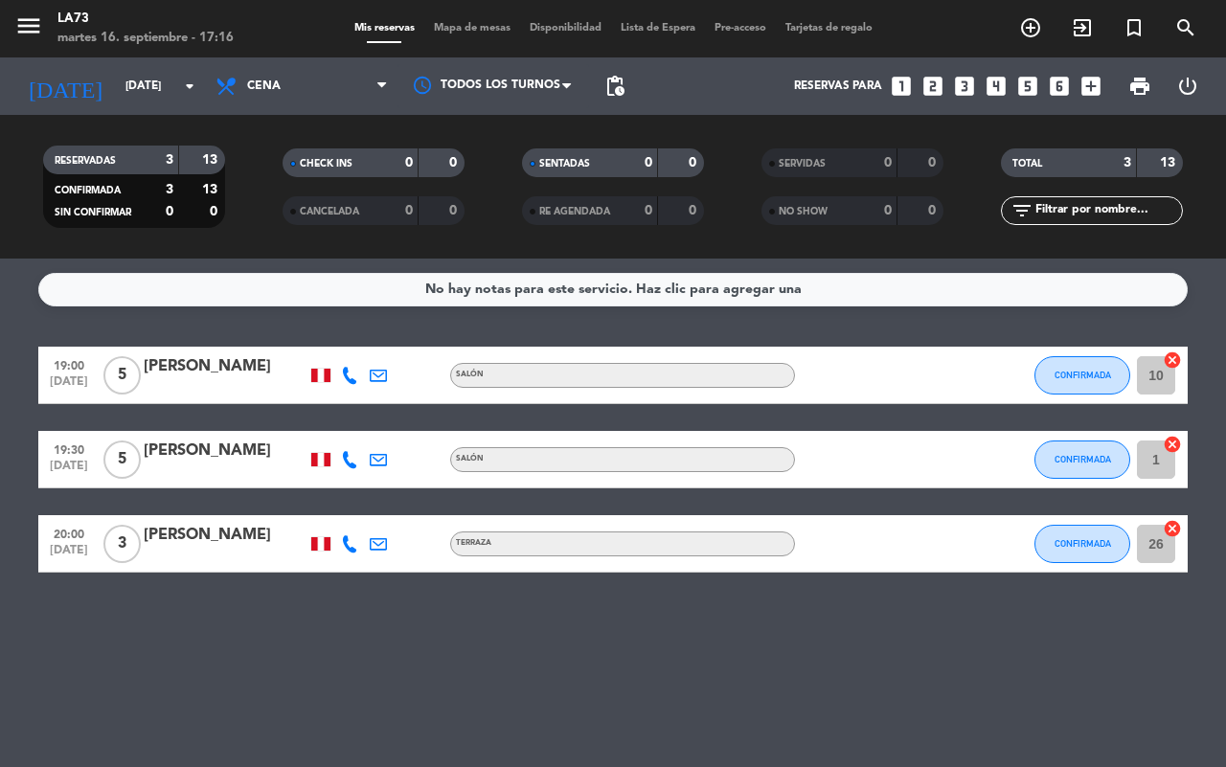
click at [399, 618] on div "No hay notas para este servicio. Haz clic para agregar una 19:00 [DATE] 5 [PERS…" at bounding box center [613, 513] width 1226 height 509
click at [290, 656] on div "No hay notas para este servicio. Haz clic para agregar una 19:00 [DATE] 5 [PERS…" at bounding box center [613, 513] width 1226 height 509
click at [841, 663] on div "No hay notas para este servicio. Haz clic para agregar una 19:00 [DATE] 5 [PERS…" at bounding box center [613, 513] width 1226 height 509
